Goal: Transaction & Acquisition: Purchase product/service

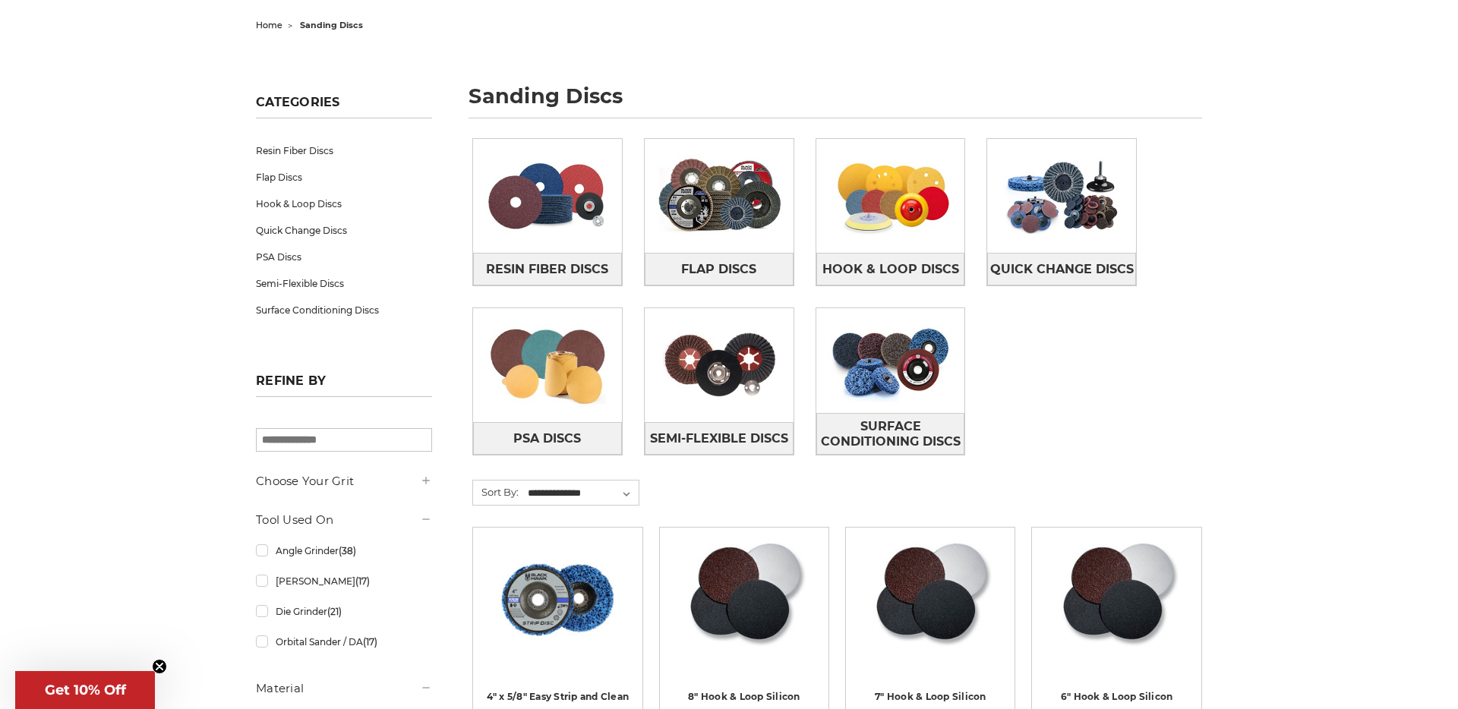
scroll to position [150, 0]
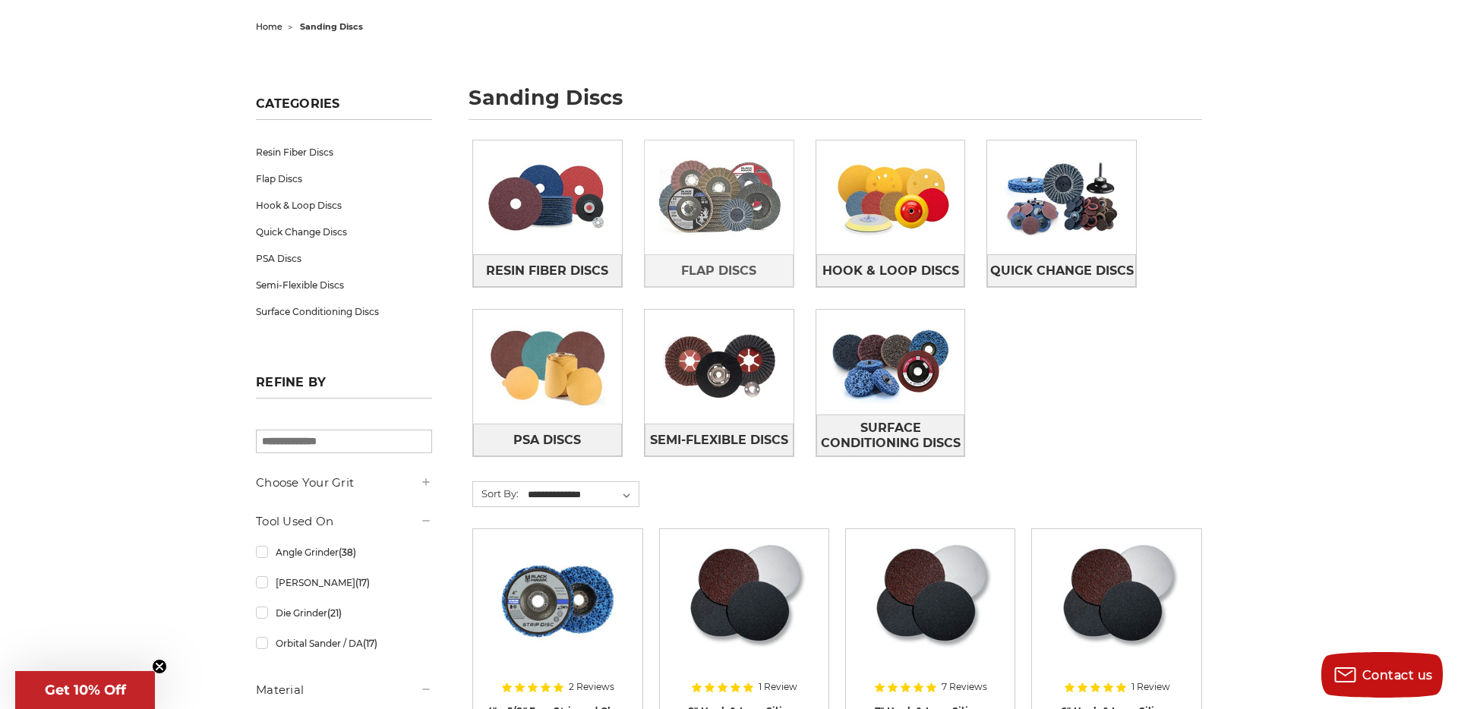
click at [668, 225] on img at bounding box center [719, 197] width 149 height 105
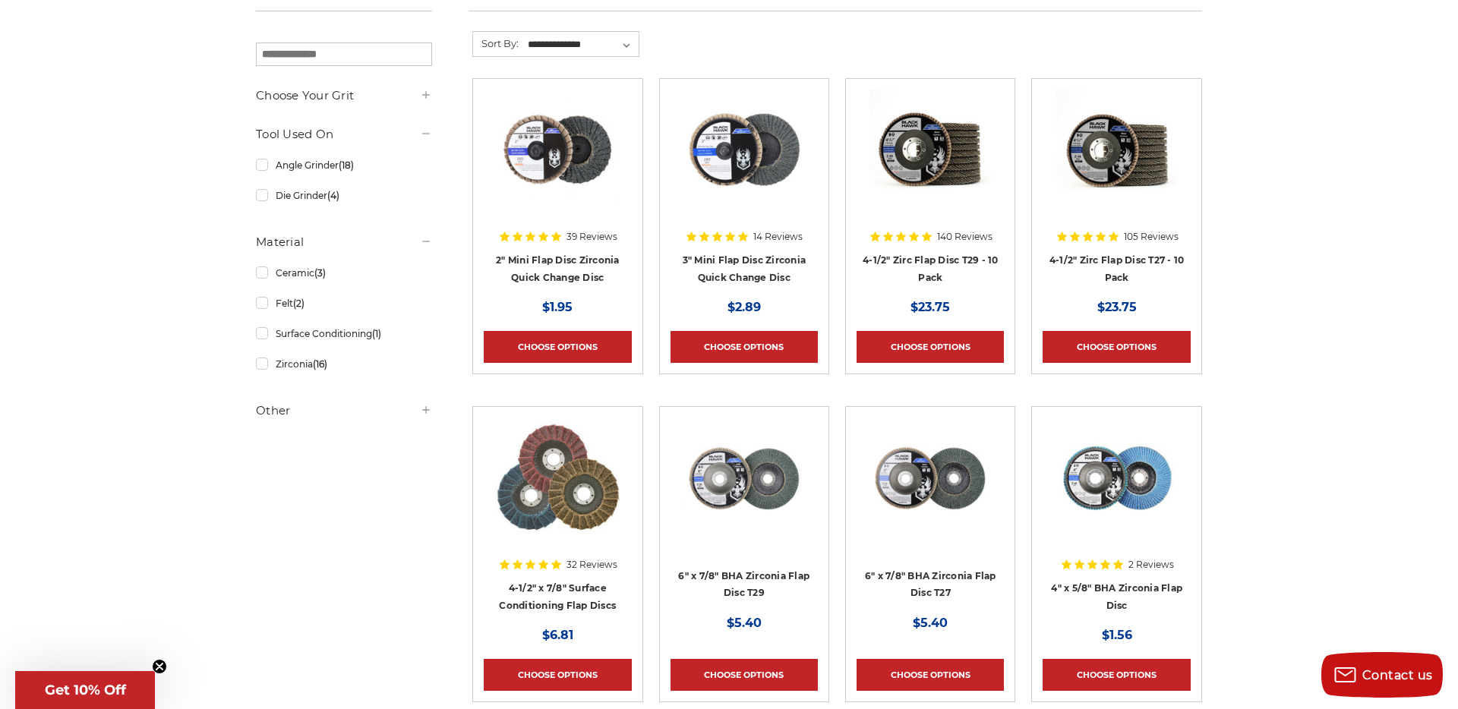
scroll to position [260, 0]
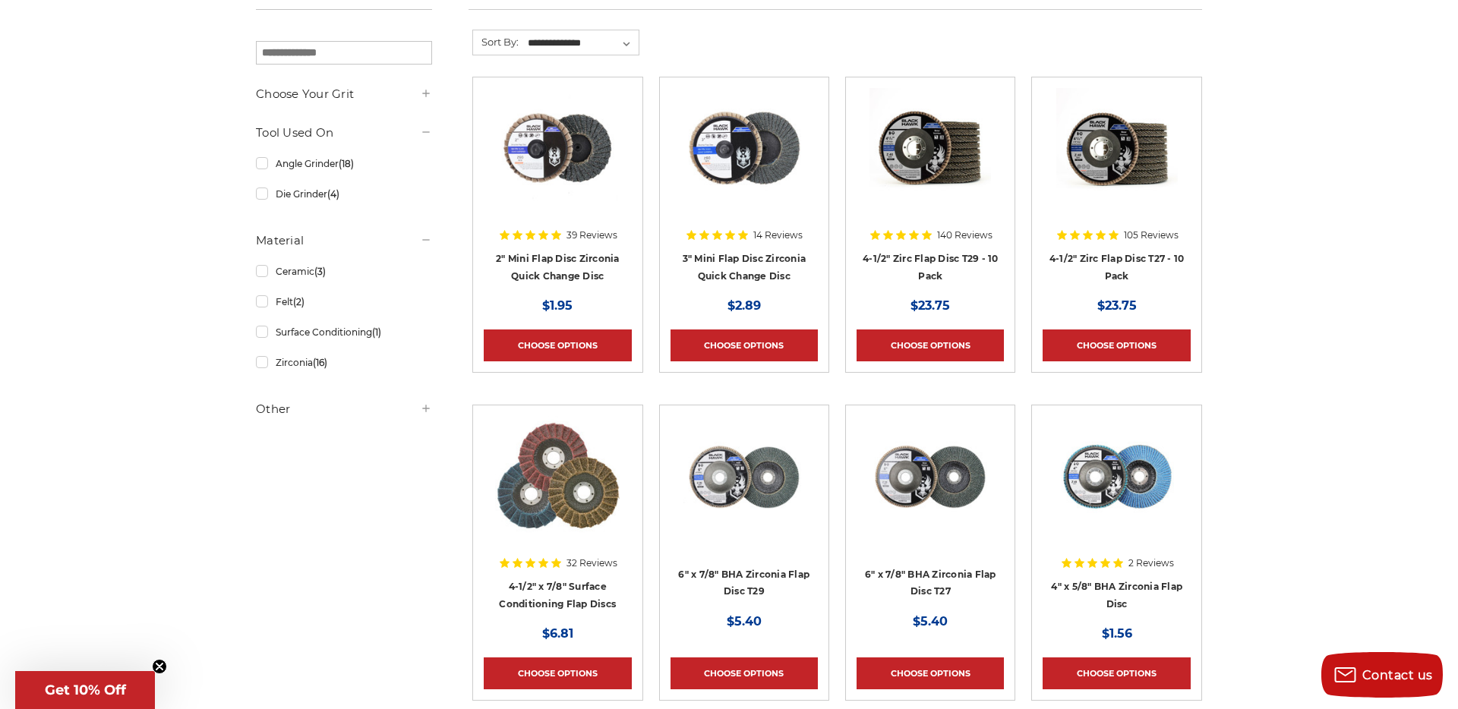
click at [901, 137] on img at bounding box center [929, 148] width 121 height 121
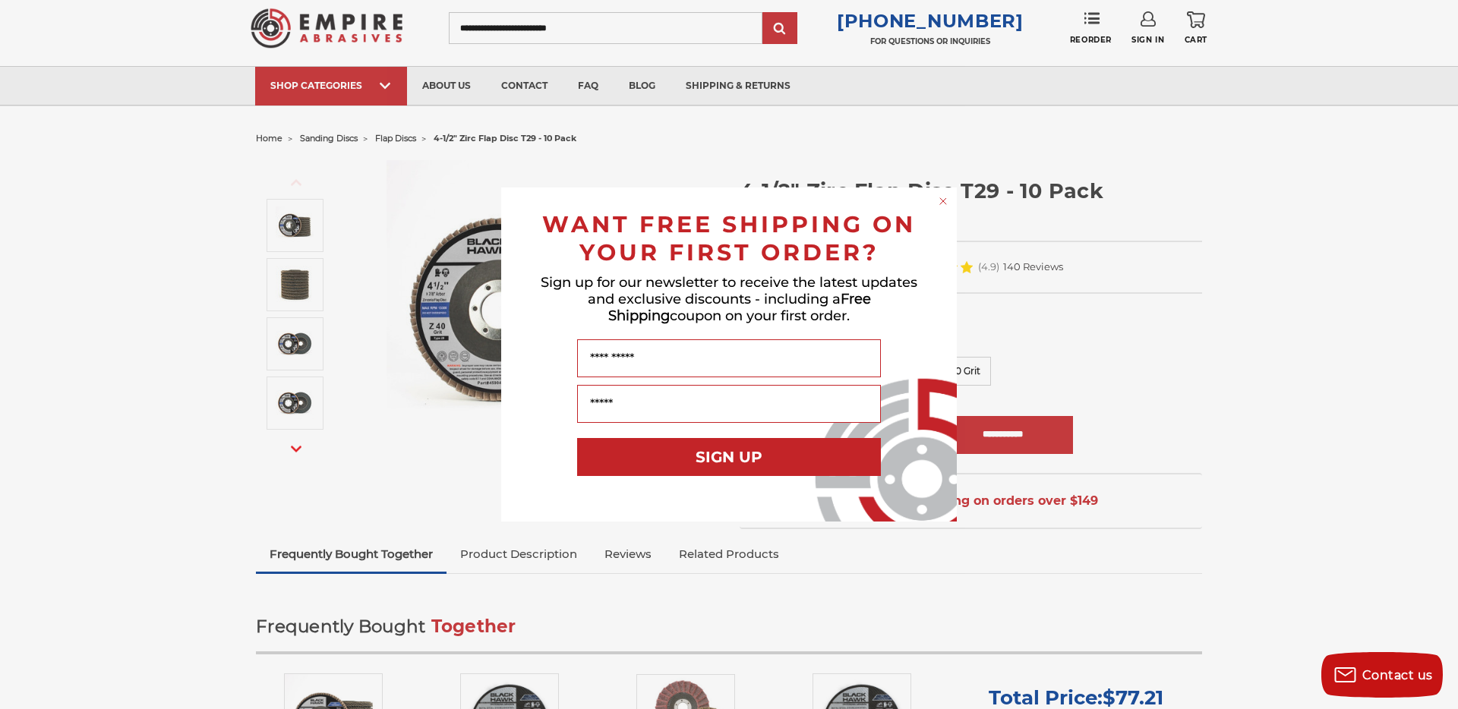
click at [937, 203] on circle "Close dialog" at bounding box center [943, 201] width 14 height 14
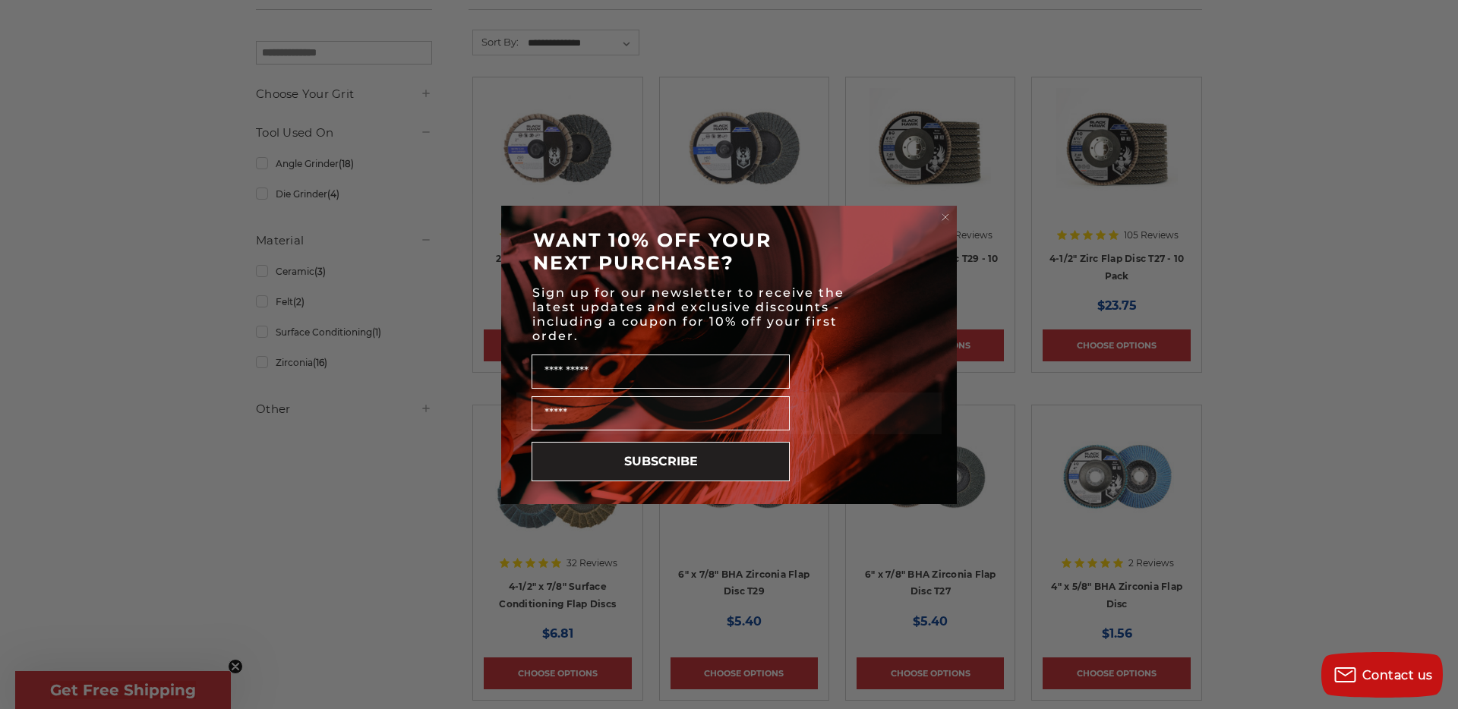
click at [946, 216] on circle "Close dialog" at bounding box center [946, 217] width 14 height 14
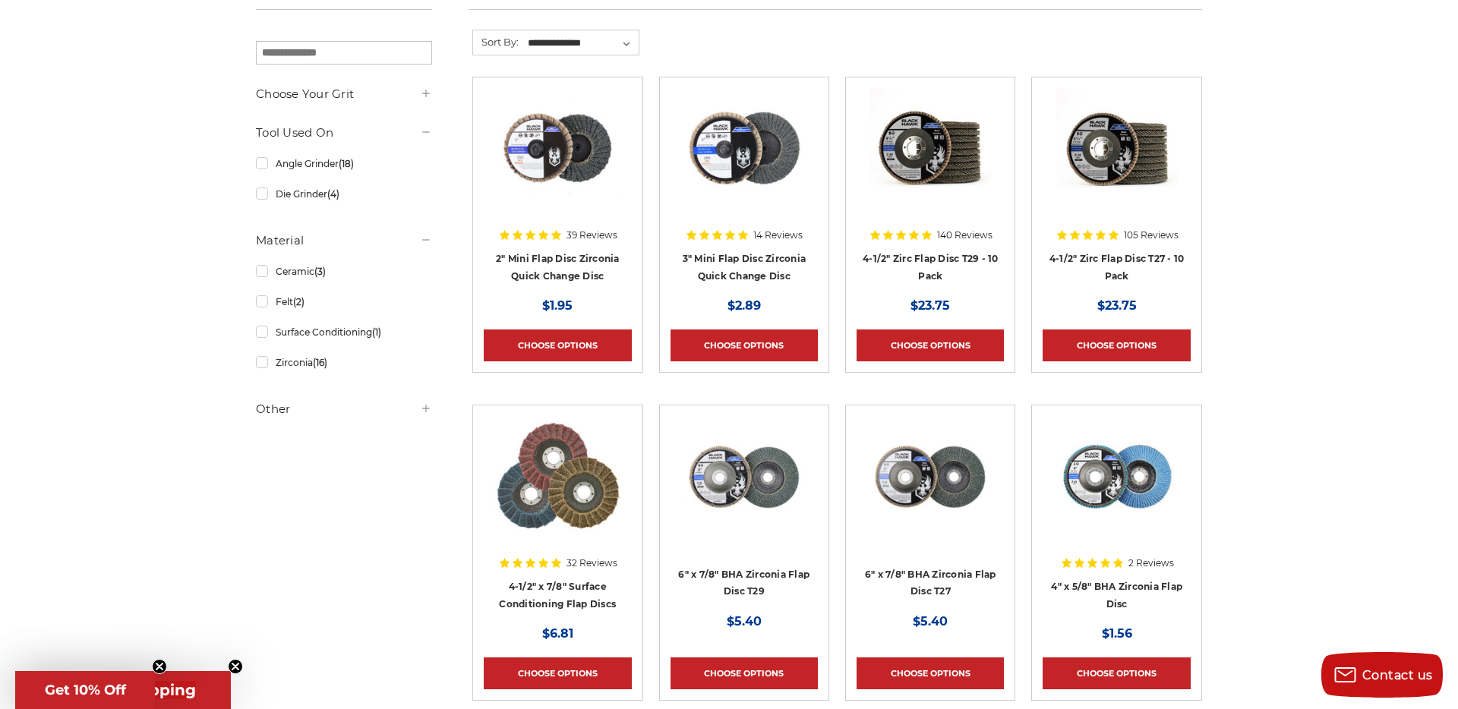
click at [273, 406] on h5 "Other" at bounding box center [344, 409] width 176 height 18
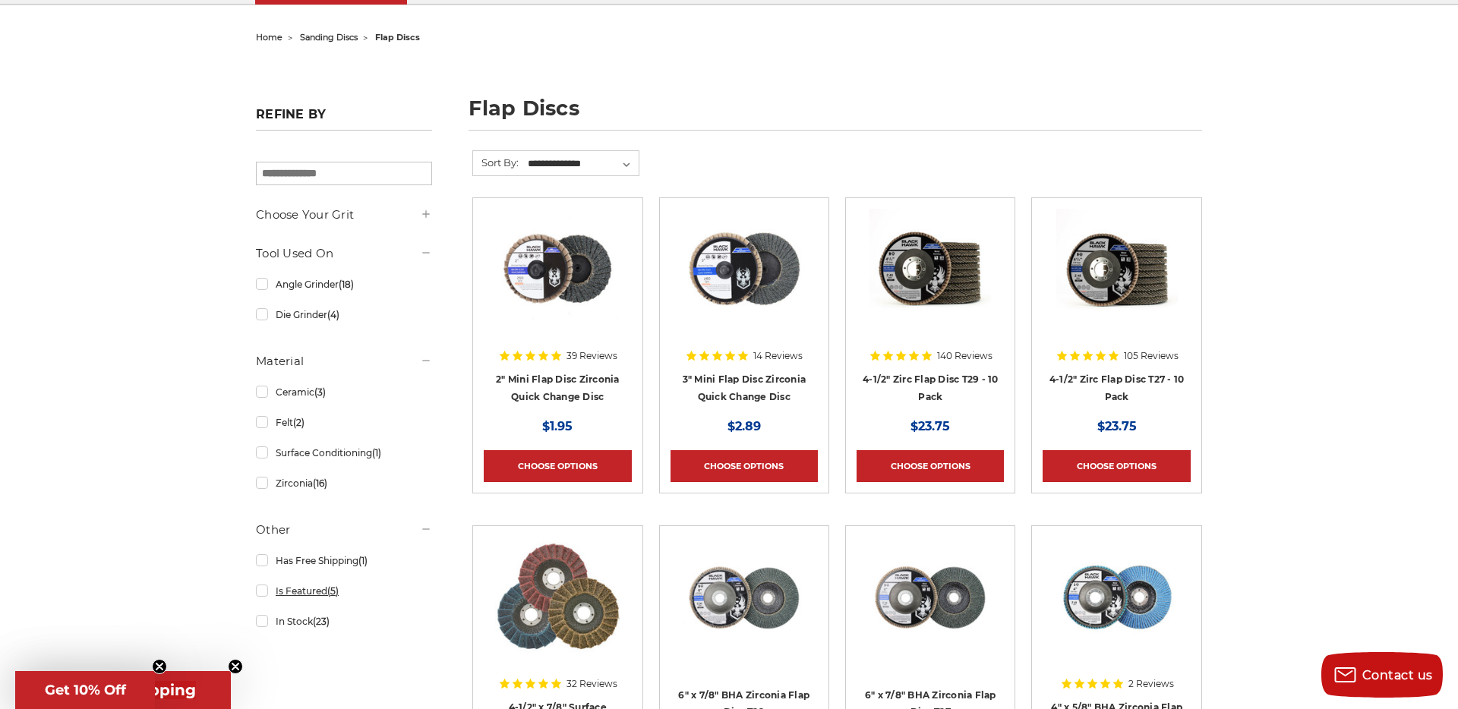
scroll to position [136, 0]
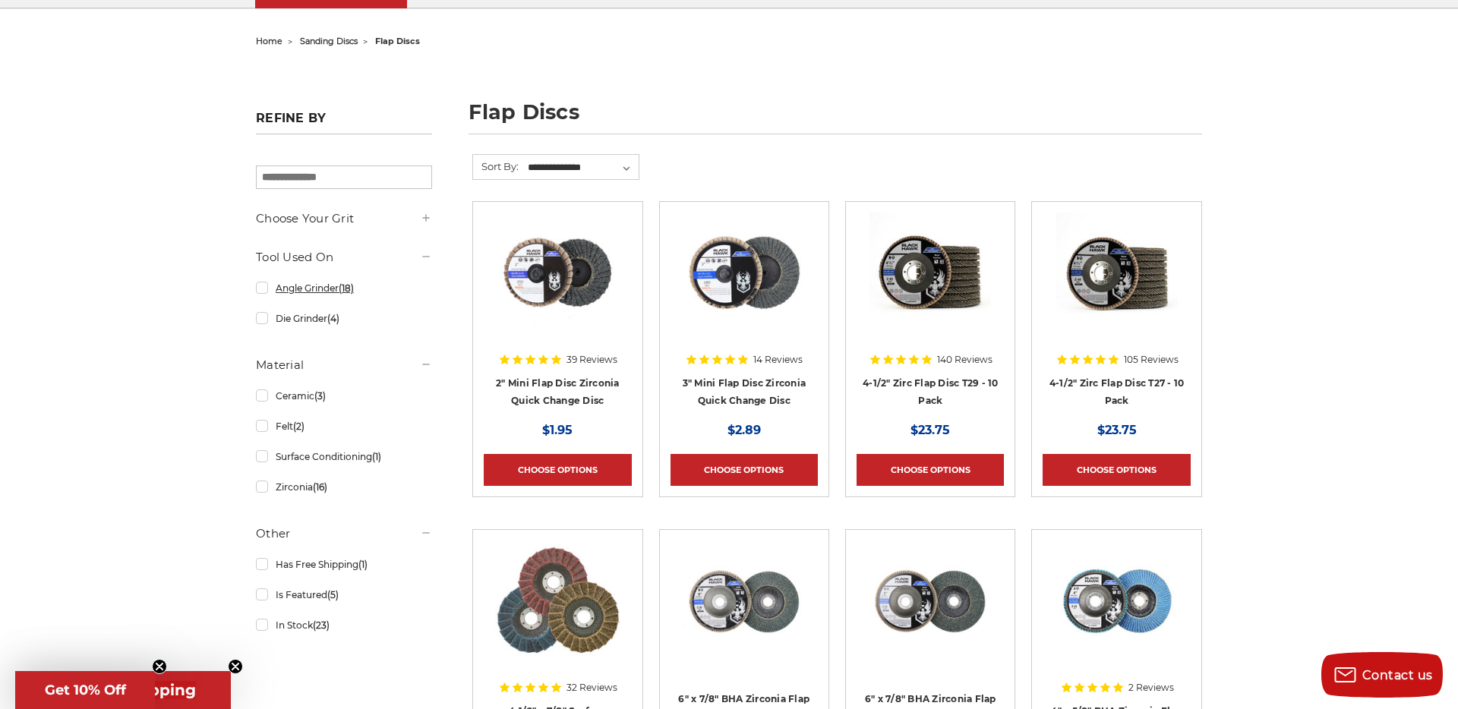
click at [263, 290] on link "Angle Grinder (18)" at bounding box center [344, 288] width 176 height 27
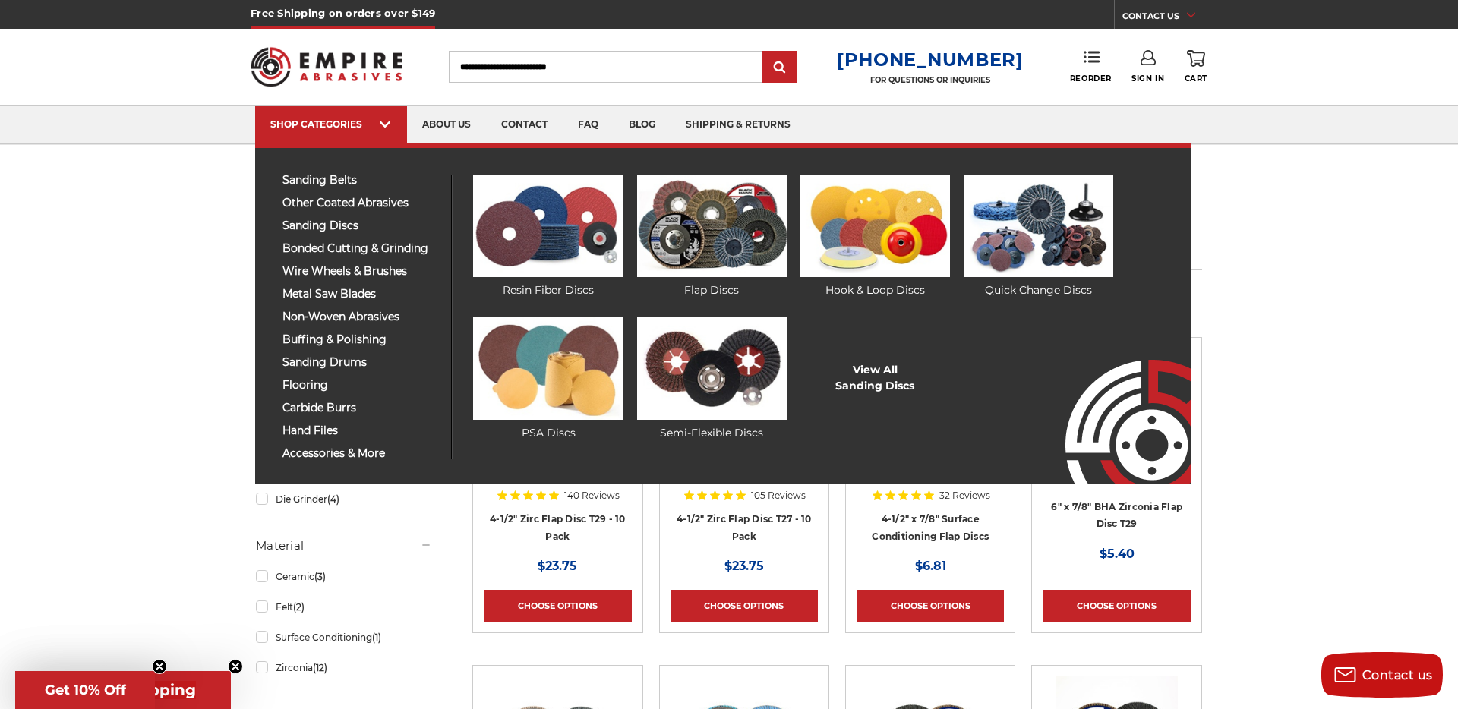
click at [712, 234] on img at bounding box center [712, 226] width 150 height 103
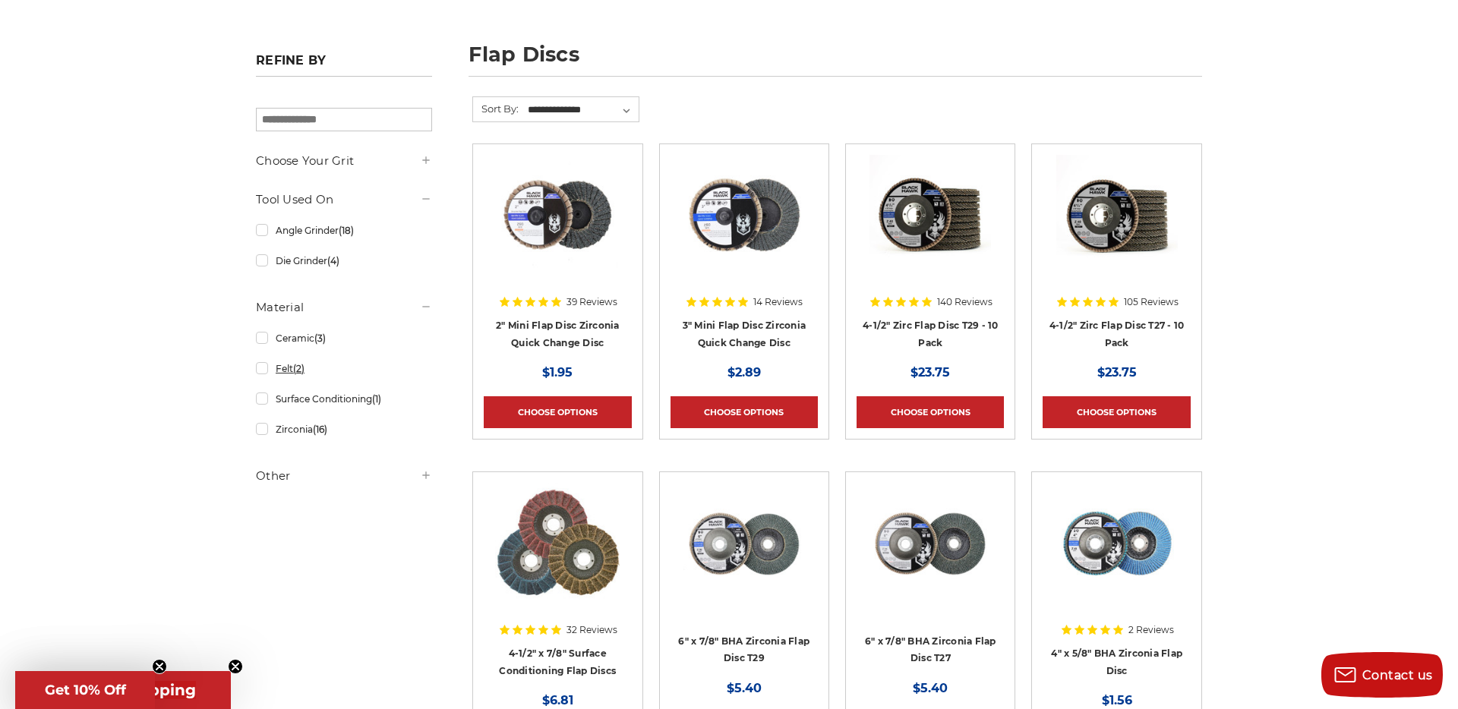
scroll to position [196, 0]
